Goal: Navigation & Orientation: Find specific page/section

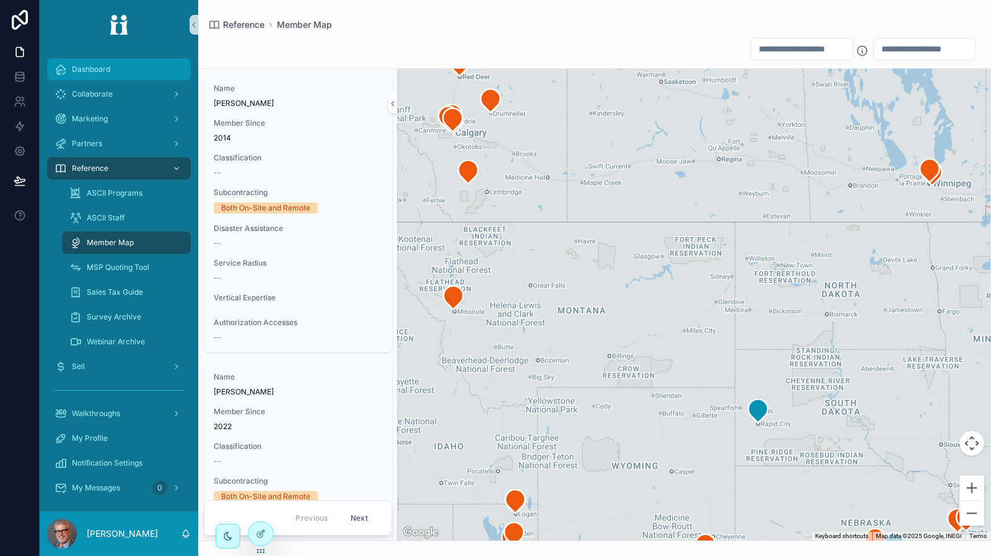
click at [119, 77] on div "Dashboard" at bounding box center [119, 69] width 129 height 20
click at [114, 72] on div "Dashboard" at bounding box center [119, 69] width 129 height 20
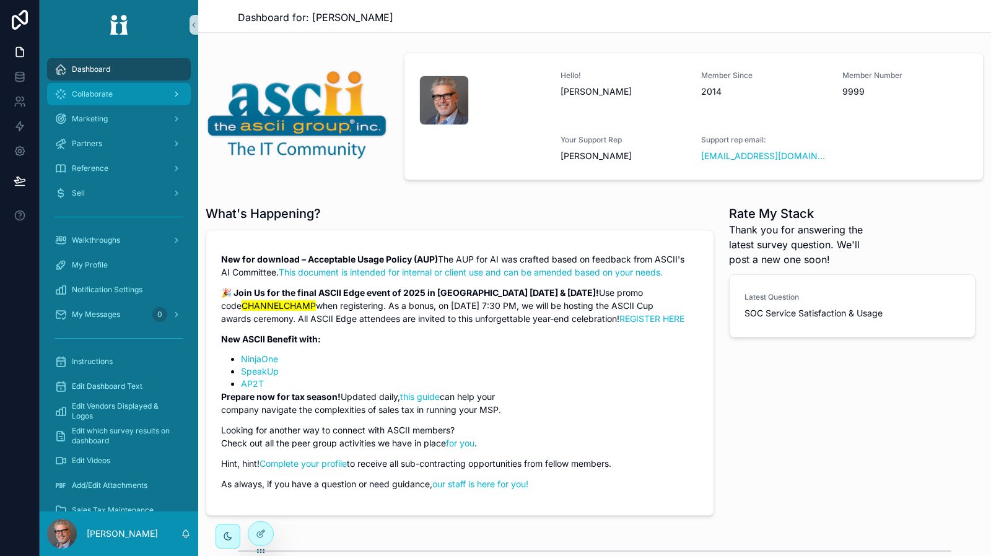
click at [109, 100] on div "Collaborate" at bounding box center [119, 94] width 129 height 20
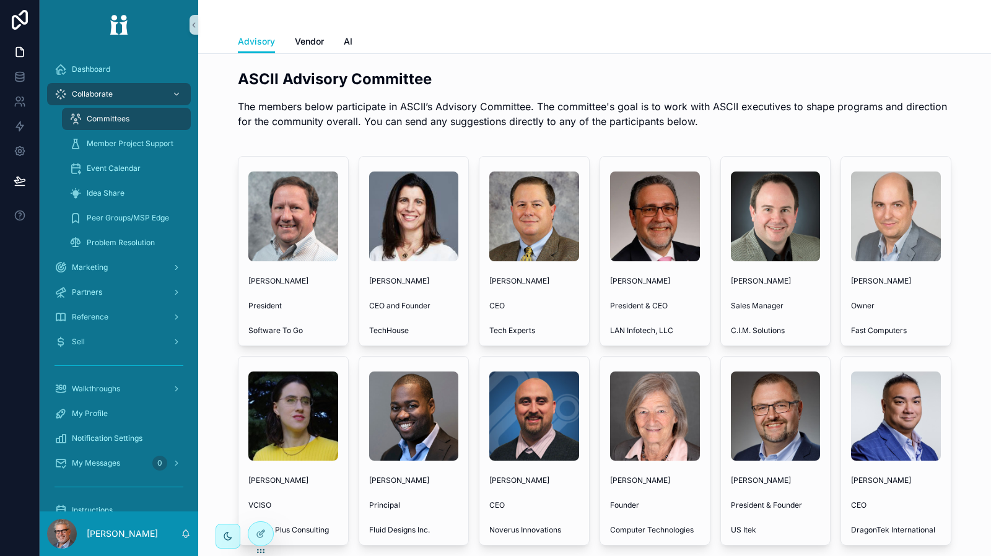
click at [103, 125] on div "Committees" at bounding box center [126, 119] width 114 height 20
click at [107, 139] on span "Member Project Support" at bounding box center [130, 144] width 87 height 10
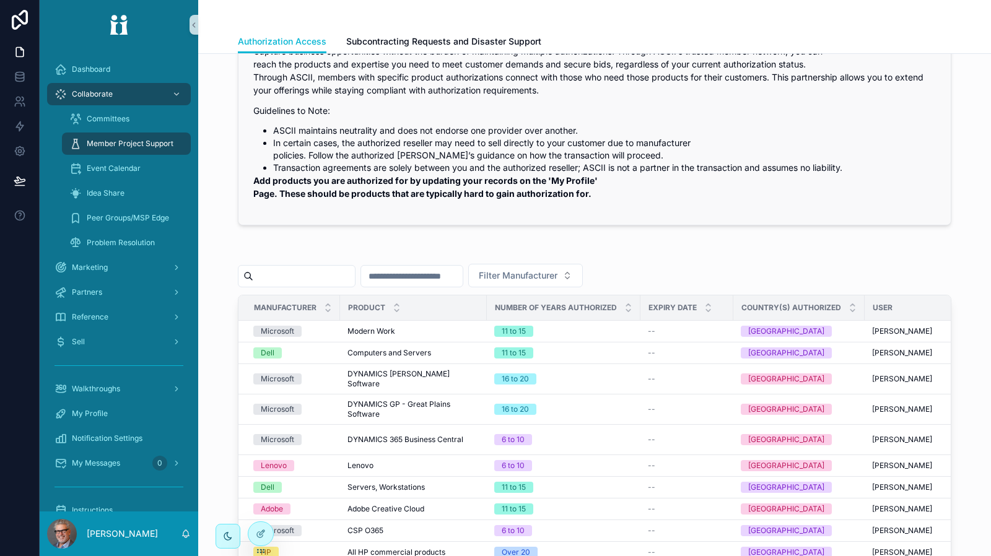
scroll to position [248, 0]
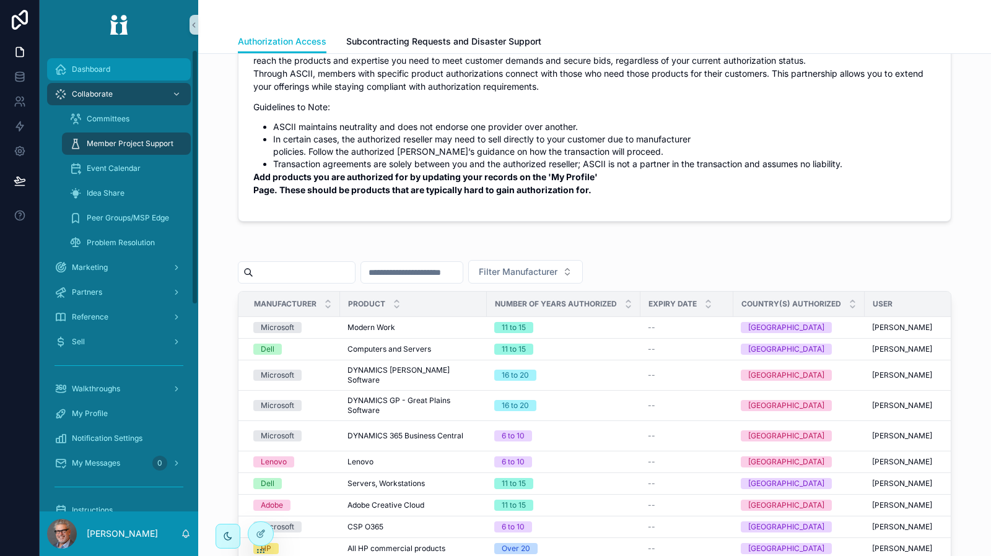
click at [118, 70] on div "Dashboard" at bounding box center [119, 69] width 129 height 20
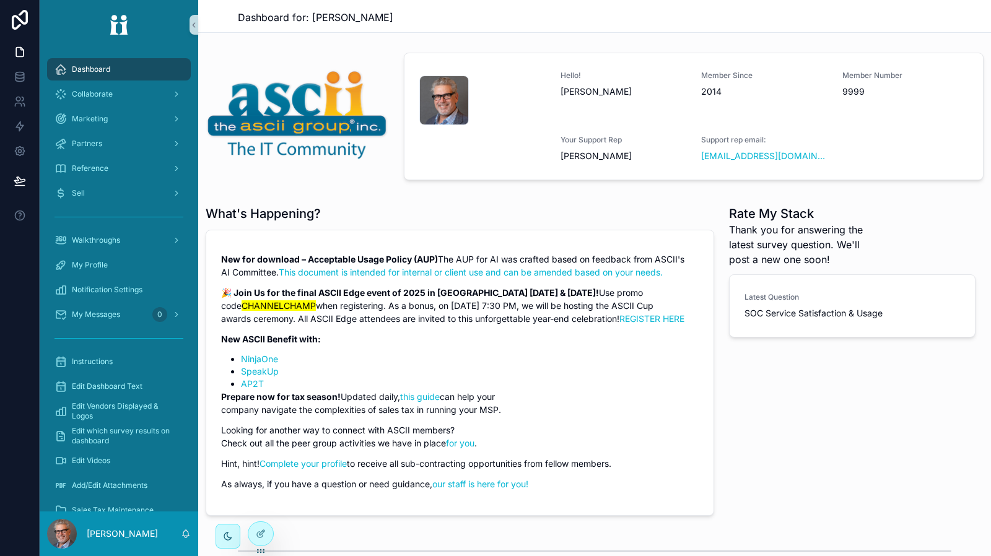
click at [564, 230] on div "New for download – Acceptable Usage Policy (AUP) The AUP for AI was crafted bas…" at bounding box center [460, 373] width 509 height 286
